Goal: Transaction & Acquisition: Purchase product/service

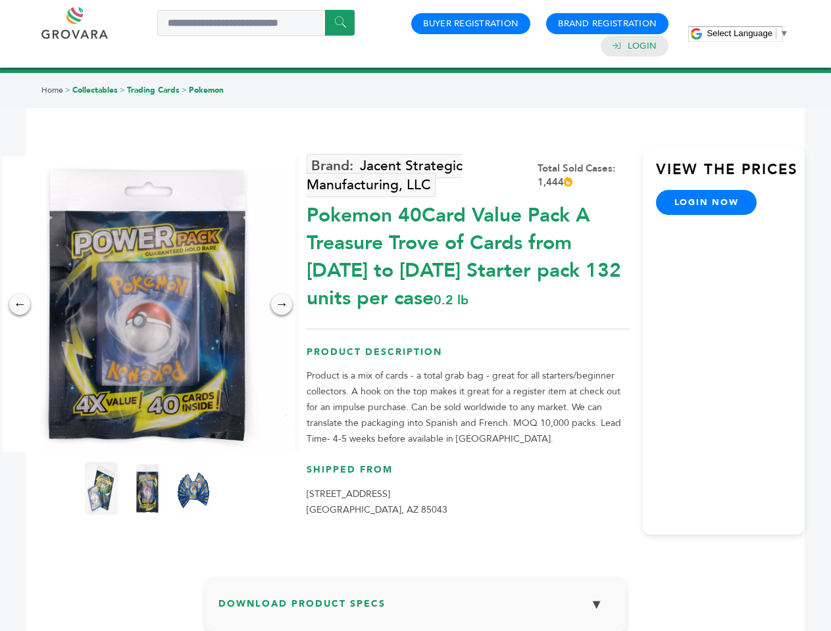
click at [747, 33] on span "Select Language" at bounding box center [739, 33] width 66 height 10
click at [147, 305] on img at bounding box center [147, 305] width 296 height 296
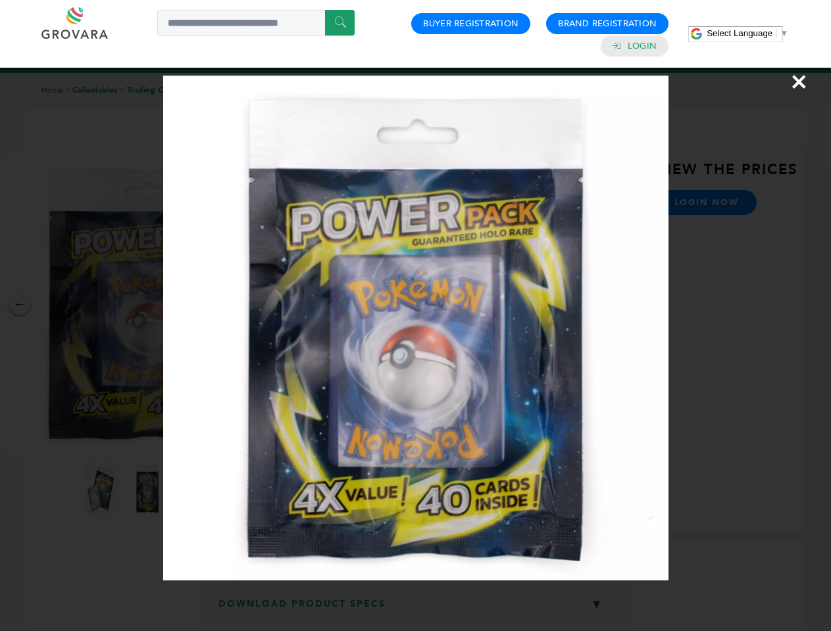
click at [20, 305] on div "×" at bounding box center [415, 315] width 831 height 631
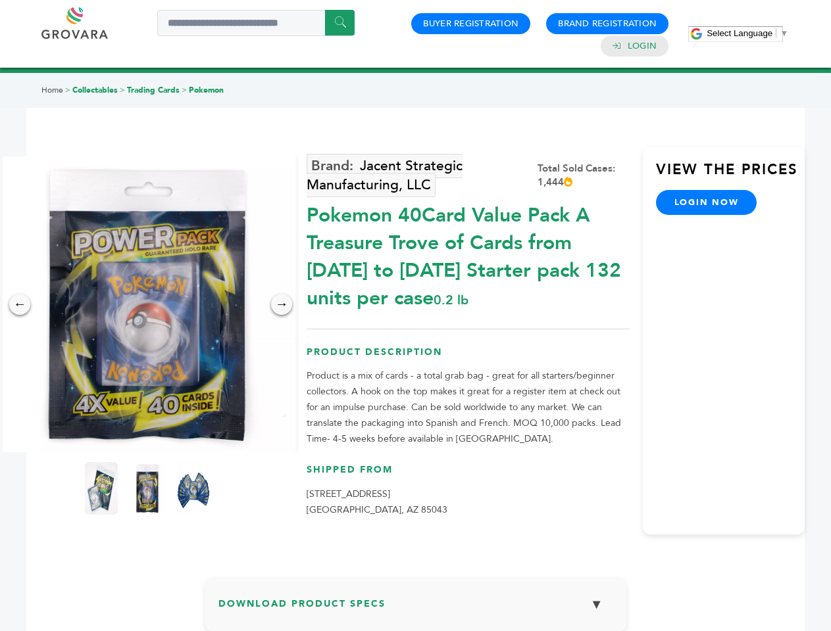
click at [281, 305] on div "→" at bounding box center [281, 304] width 21 height 21
click at [101, 489] on img at bounding box center [101, 488] width 33 height 53
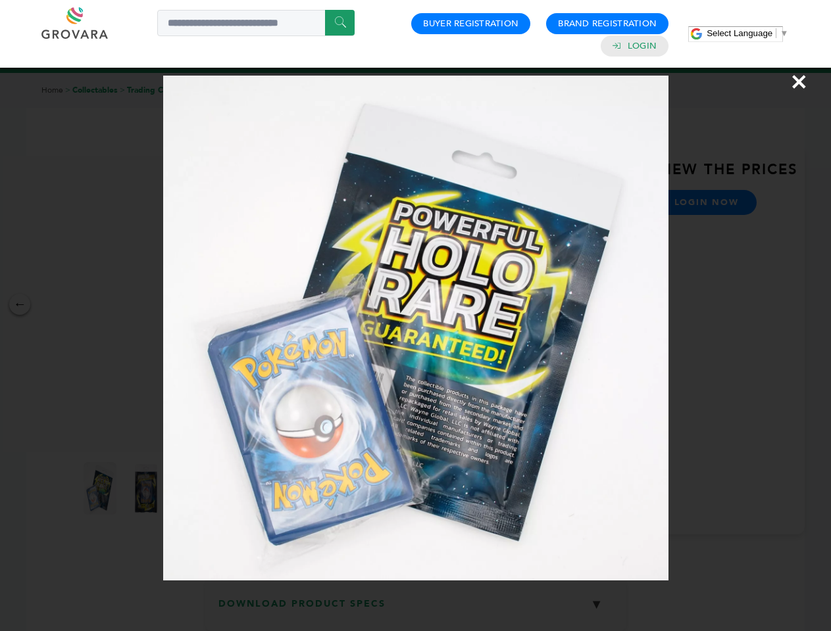
click at [147, 489] on div "×" at bounding box center [415, 315] width 831 height 631
click at [193, 489] on img at bounding box center [193, 489] width 43 height 66
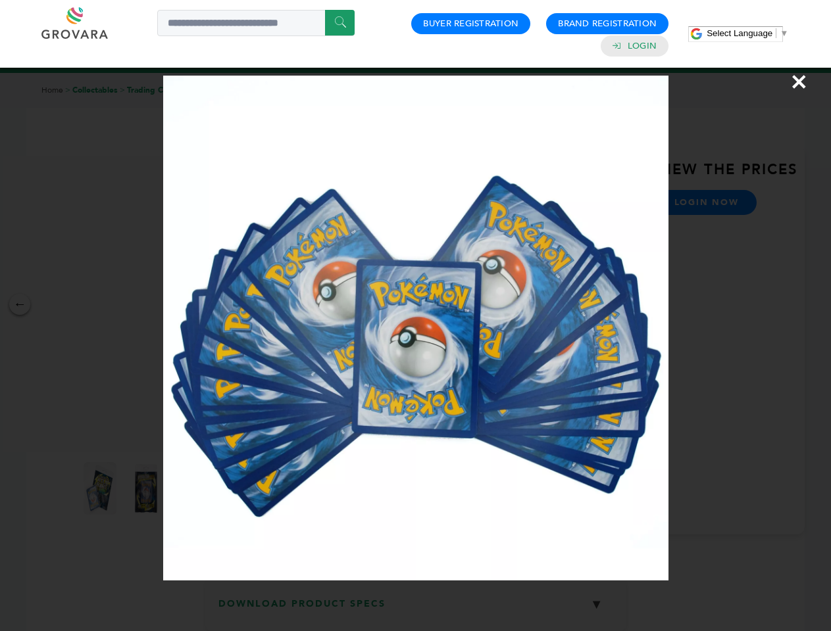
click at [416, 610] on div "×" at bounding box center [415, 315] width 831 height 631
